Goal: Task Accomplishment & Management: Use online tool/utility

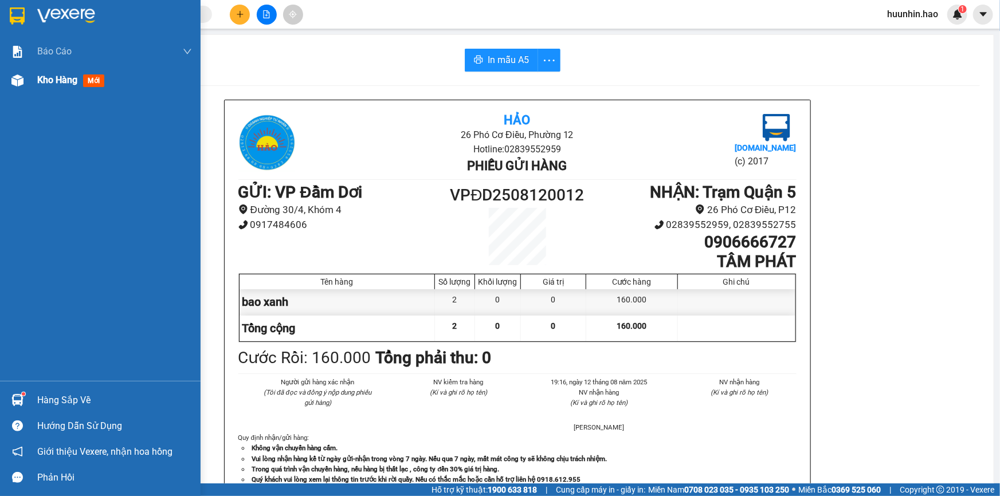
click at [9, 84] on div at bounding box center [17, 80] width 20 height 20
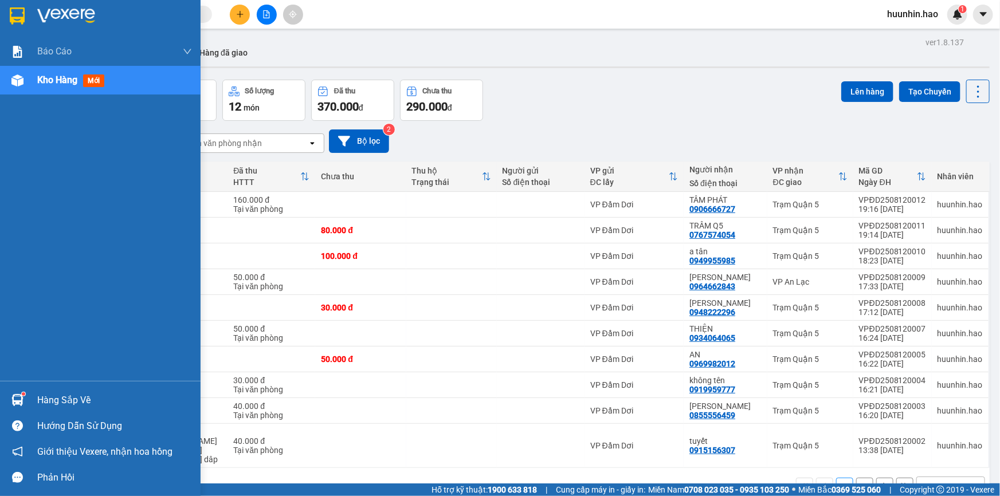
drag, startPoint x: 16, startPoint y: 78, endPoint x: 23, endPoint y: 82, distance: 7.7
click at [16, 80] on img at bounding box center [17, 80] width 12 height 12
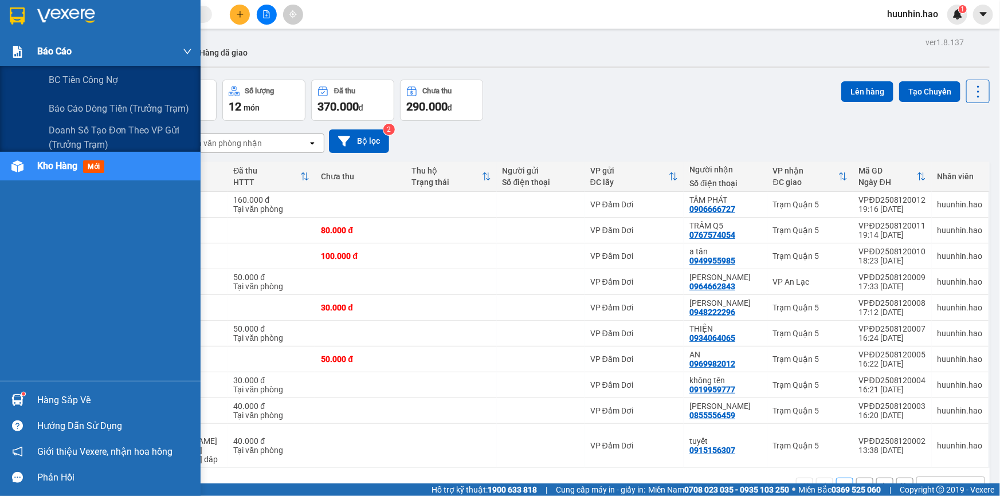
click at [70, 57] on span "Báo cáo" at bounding box center [54, 51] width 34 height 14
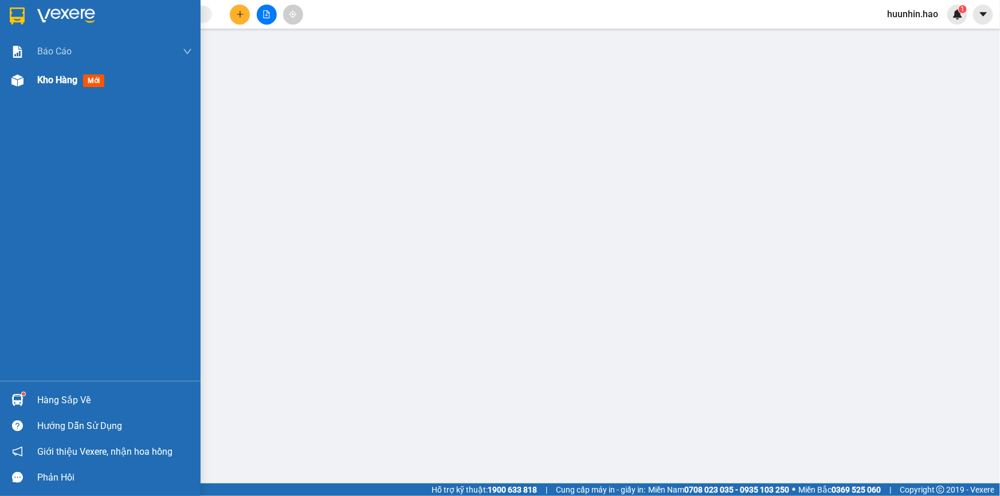
click at [32, 86] on div "Kho hàng mới" at bounding box center [100, 80] width 201 height 29
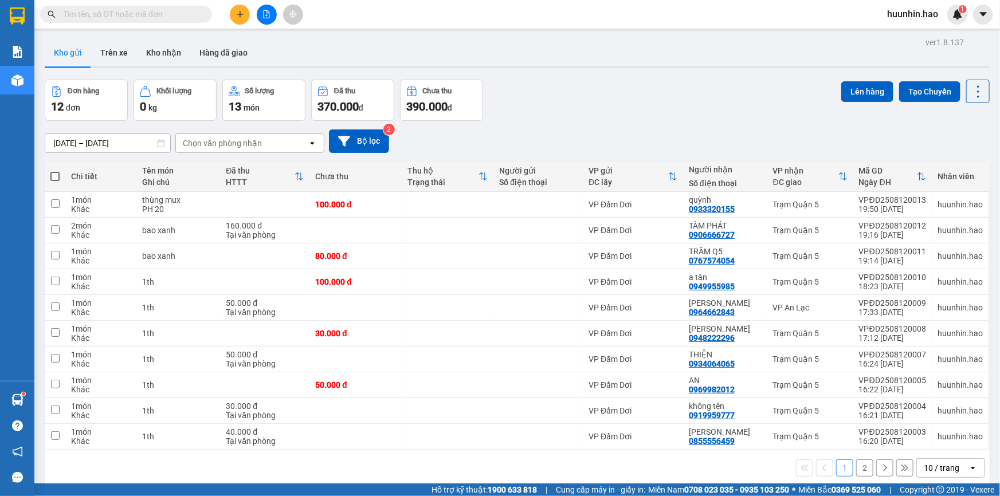
click at [77, 57] on button "Kho gửi" at bounding box center [68, 52] width 46 height 27
click at [918, 209] on icon at bounding box center [922, 205] width 8 height 8
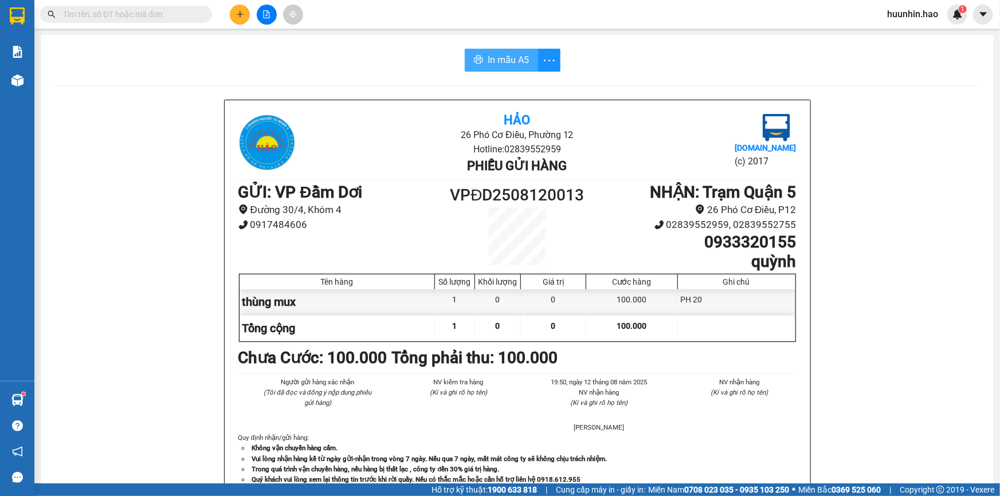
click at [508, 60] on span "In mẫu A5" at bounding box center [508, 60] width 41 height 14
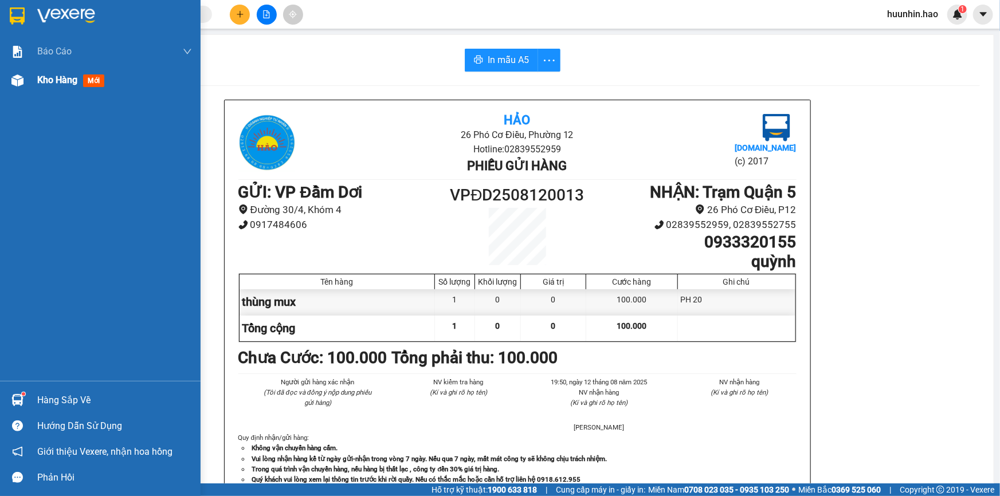
click at [77, 80] on span "Kho hàng" at bounding box center [57, 79] width 40 height 11
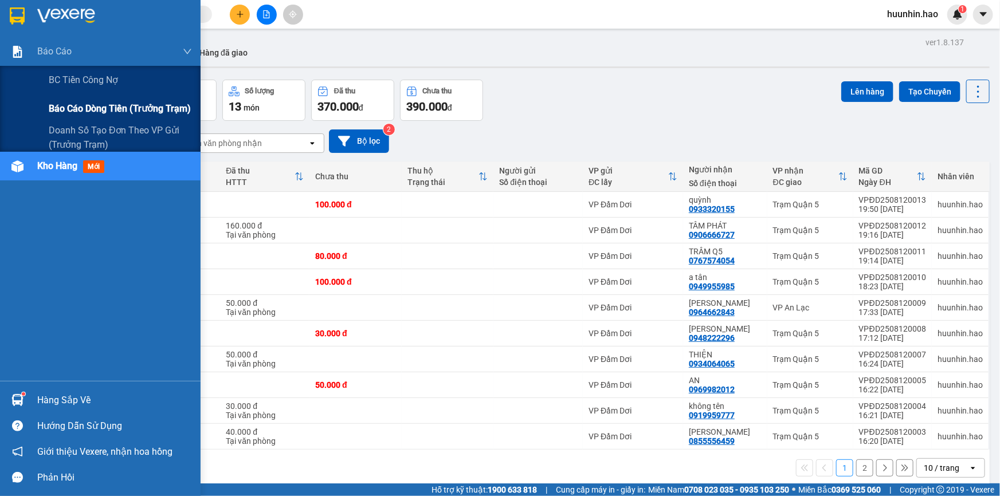
drag, startPoint x: 80, startPoint y: 115, endPoint x: 88, endPoint y: 111, distance: 8.5
click at [81, 113] on span "Báo cáo dòng tiền (trưởng trạm)" at bounding box center [120, 108] width 142 height 14
